Goal: Transaction & Acquisition: Purchase product/service

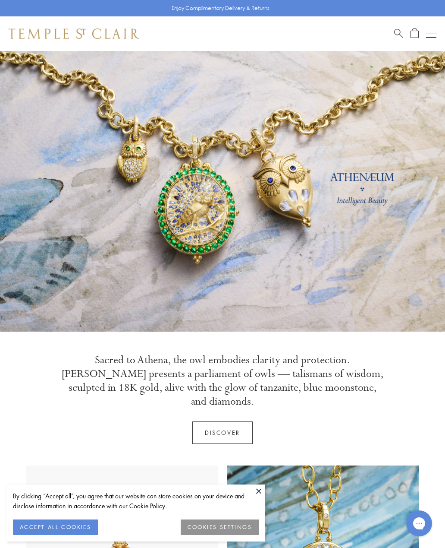
click at [262, 489] on button at bounding box center [258, 490] width 13 height 13
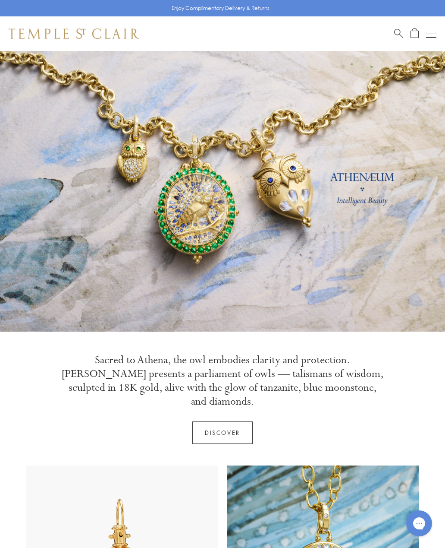
click at [429, 34] on div "Open navigation" at bounding box center [431, 34] width 10 height 0
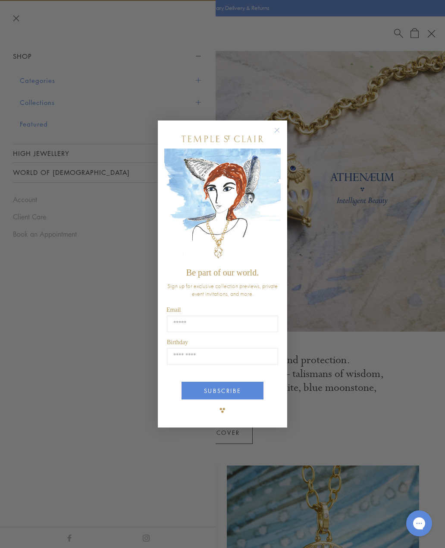
click at [285, 125] on form "Be part of our world. Sign up for exclusive collection previews, private event …" at bounding box center [222, 273] width 129 height 307
click at [281, 133] on circle "Close dialog" at bounding box center [277, 130] width 10 height 10
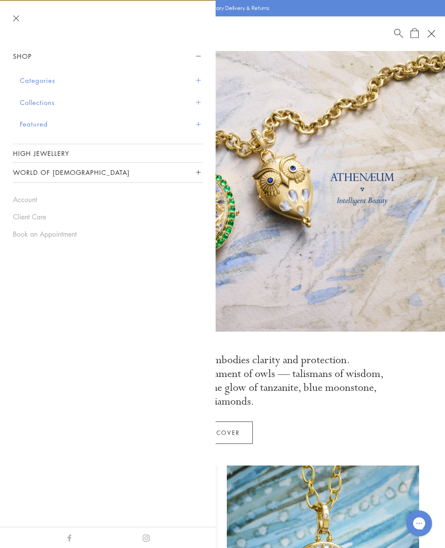
click at [41, 81] on button "Categories" at bounding box center [111, 80] width 183 height 22
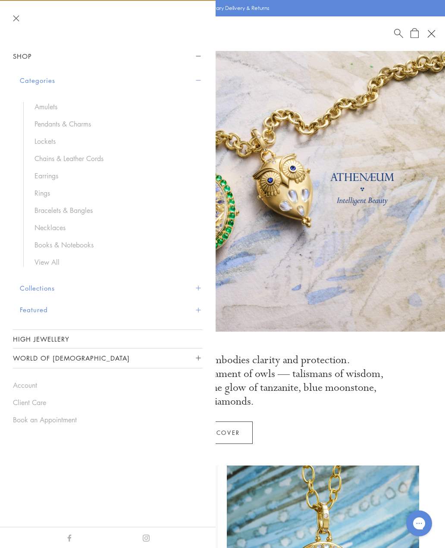
click at [76, 125] on link "Pendants & Charms" at bounding box center [115, 123] width 160 height 9
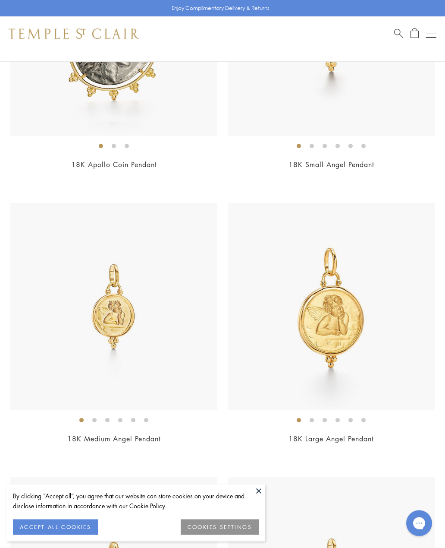
scroll to position [1873, 0]
click at [350, 326] on img at bounding box center [331, 306] width 207 height 207
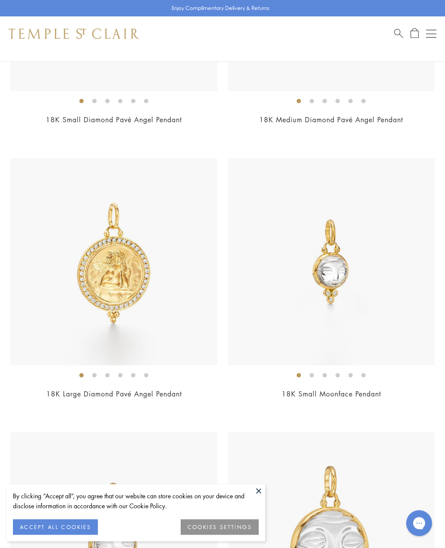
scroll to position [3015, 0]
click at [347, 259] on img at bounding box center [331, 261] width 207 height 207
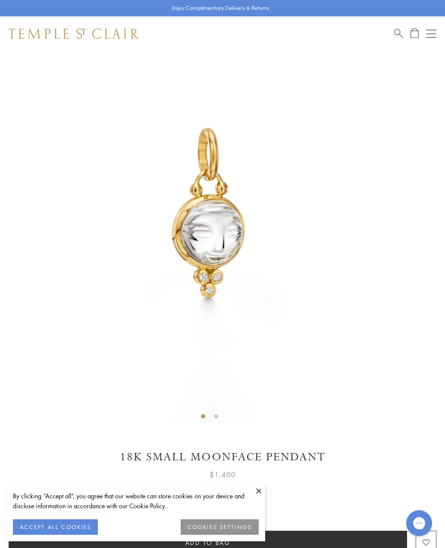
scroll to position [51, 0]
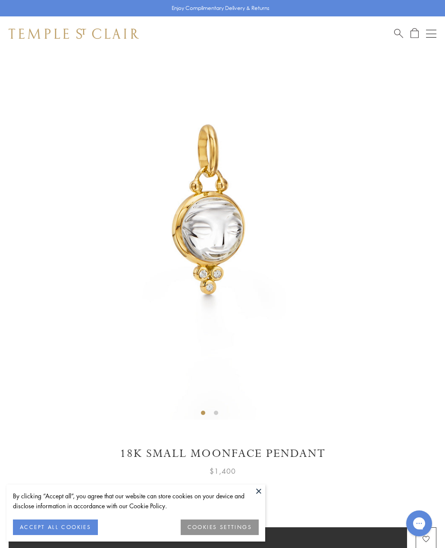
click at [265, 492] on button at bounding box center [258, 490] width 13 height 13
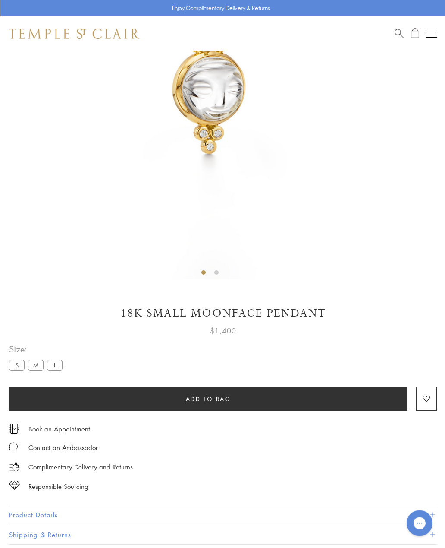
scroll to position [191, 0]
click at [29, 366] on label "M" at bounding box center [36, 365] width 16 height 11
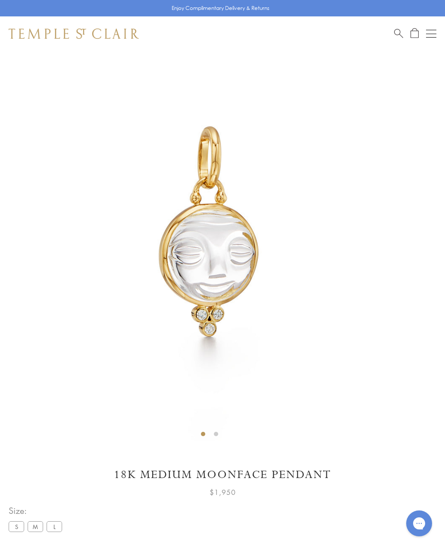
click at [57, 527] on label "L" at bounding box center [55, 526] width 16 height 11
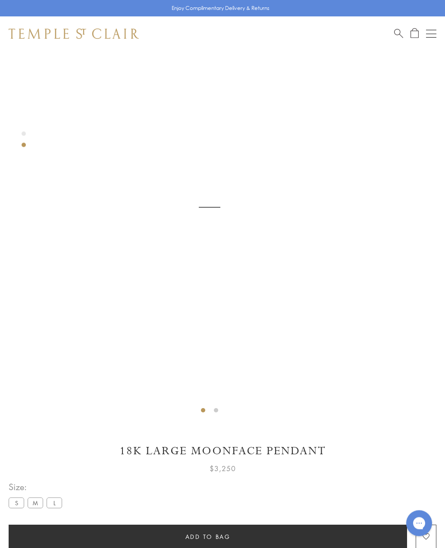
scroll to position [52, 0]
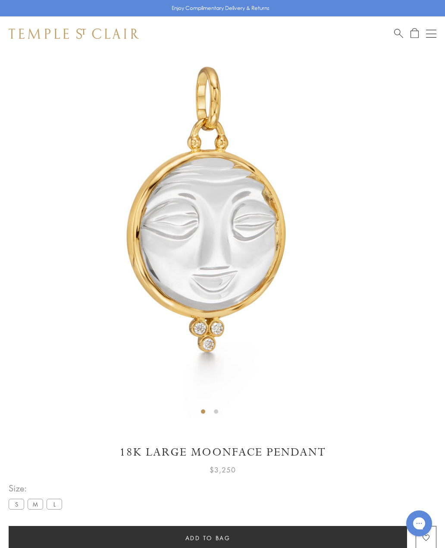
click at [38, 508] on label "M" at bounding box center [36, 503] width 16 height 11
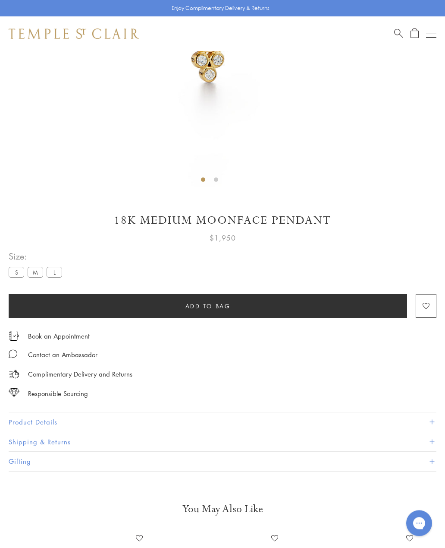
scroll to position [284, 0]
click at [34, 423] on button "Product Details" at bounding box center [223, 421] width 428 height 19
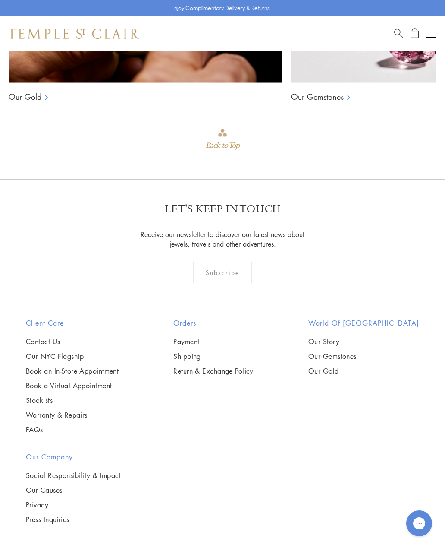
scroll to position [1277, 0]
click at [50, 355] on link "Our NYC Flagship" at bounding box center [72, 355] width 93 height 9
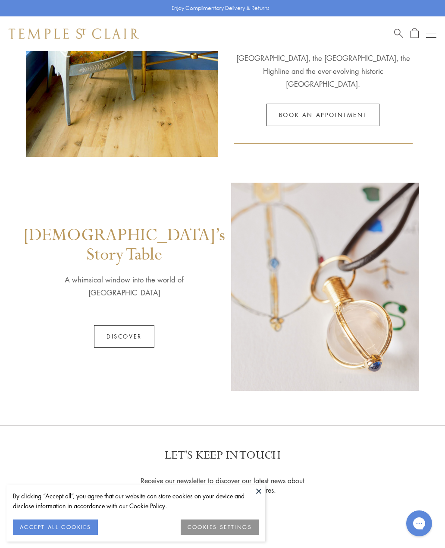
scroll to position [280, 0]
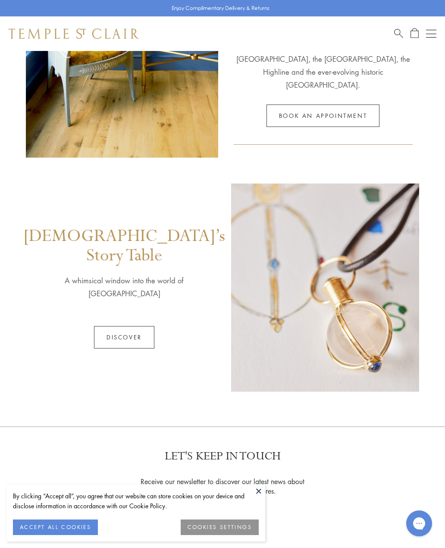
click at [429, 38] on button "Open navigation" at bounding box center [431, 33] width 10 height 10
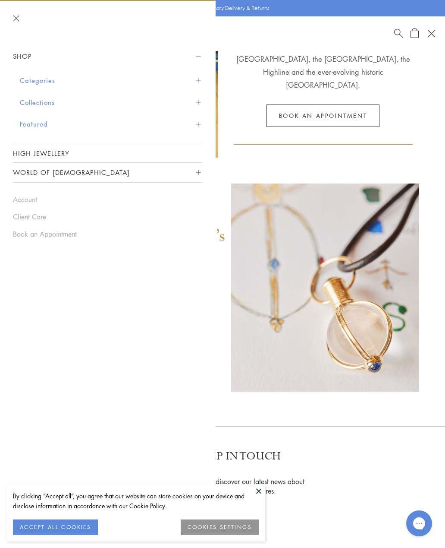
click at [50, 78] on button "Categories" at bounding box center [111, 80] width 183 height 22
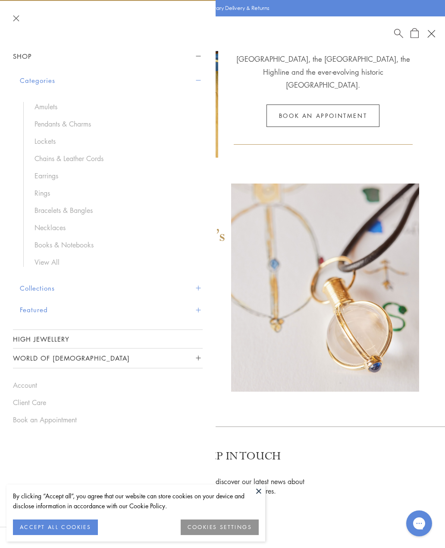
click at [60, 227] on link "Necklaces" at bounding box center [115, 227] width 160 height 9
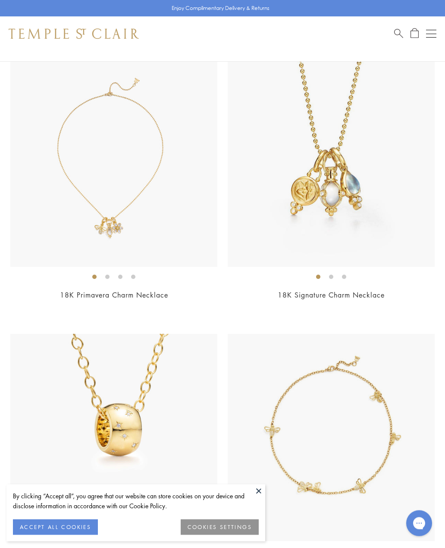
scroll to position [373, 0]
click at [259, 497] on button at bounding box center [258, 490] width 13 height 13
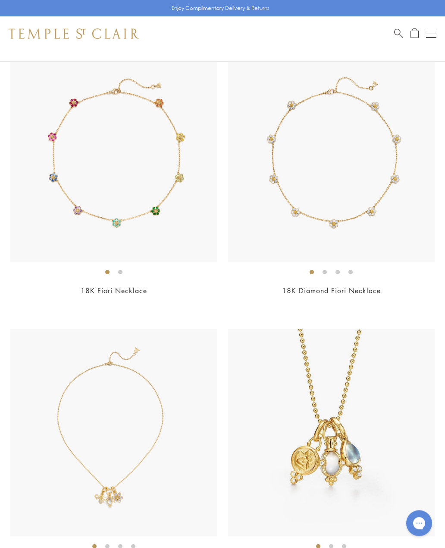
scroll to position [0, 0]
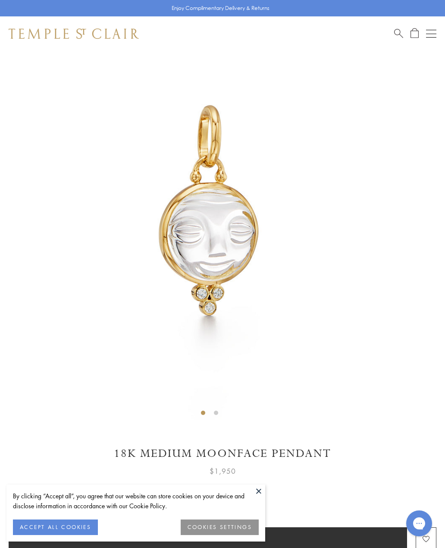
scroll to position [52, 0]
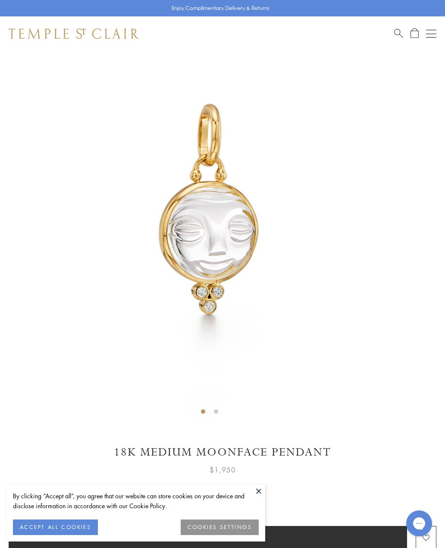
click at [261, 493] on button at bounding box center [258, 490] width 13 height 13
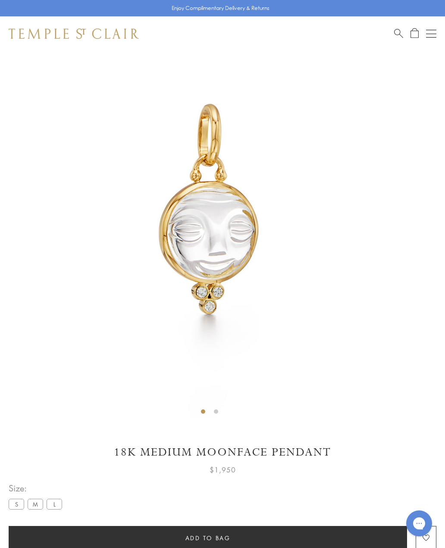
scroll to position [58, 0]
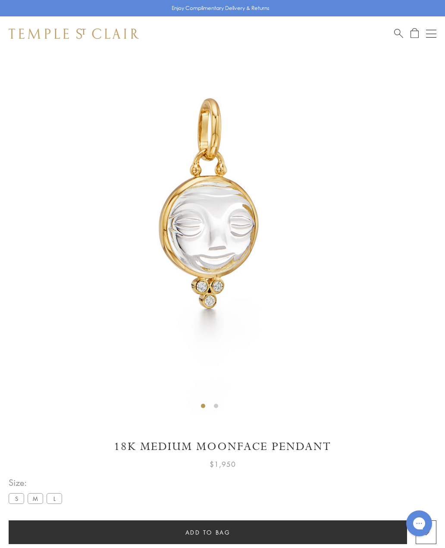
scroll to position [219, 0]
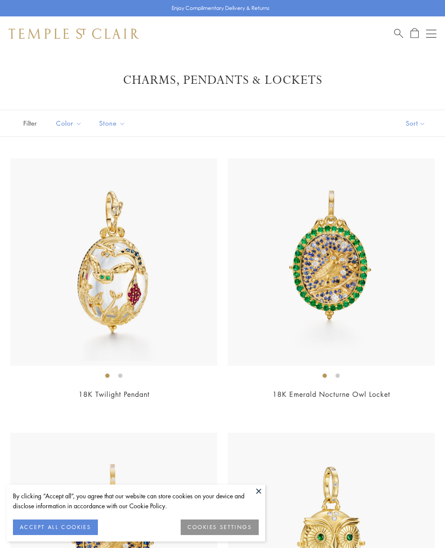
scroll to position [3043, 0]
